Goal: Find specific page/section: Find specific page/section

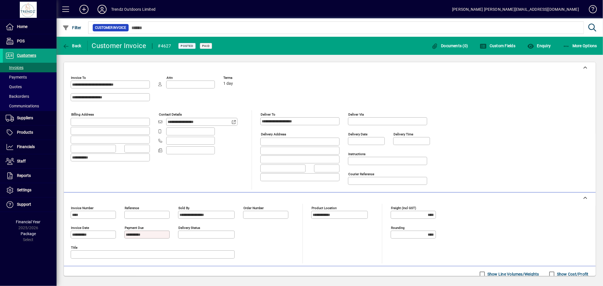
scroll to position [156, 0]
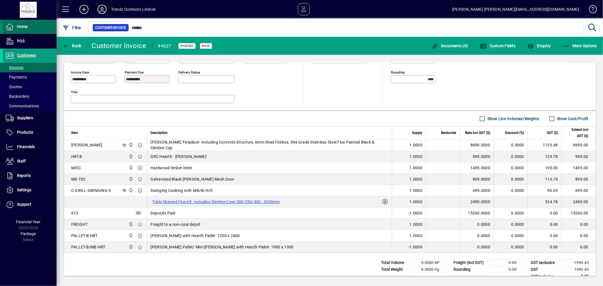
click at [16, 32] on span at bounding box center [30, 27] width 54 height 14
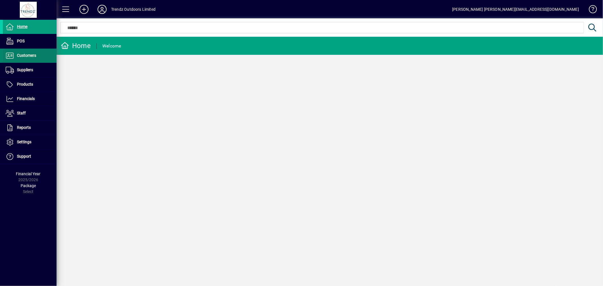
click at [33, 55] on span "Customers" at bounding box center [26, 55] width 19 height 5
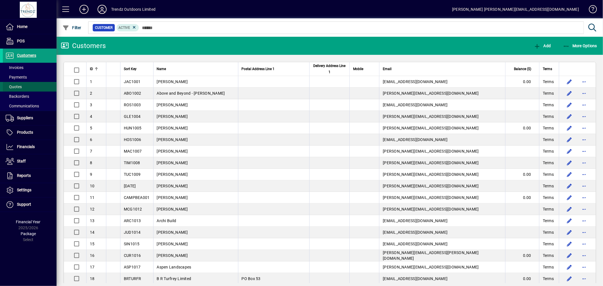
click at [23, 82] on span at bounding box center [30, 87] width 54 height 14
